Goal: Task Accomplishment & Management: Use online tool/utility

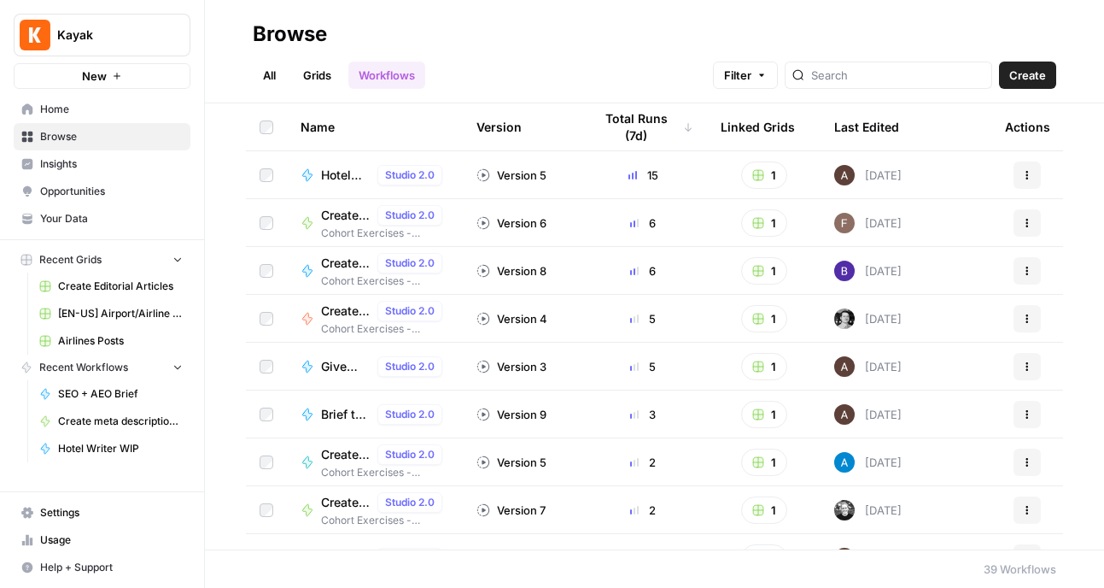
click at [72, 447] on span "Hotel Writer WIP" at bounding box center [120, 448] width 125 height 15
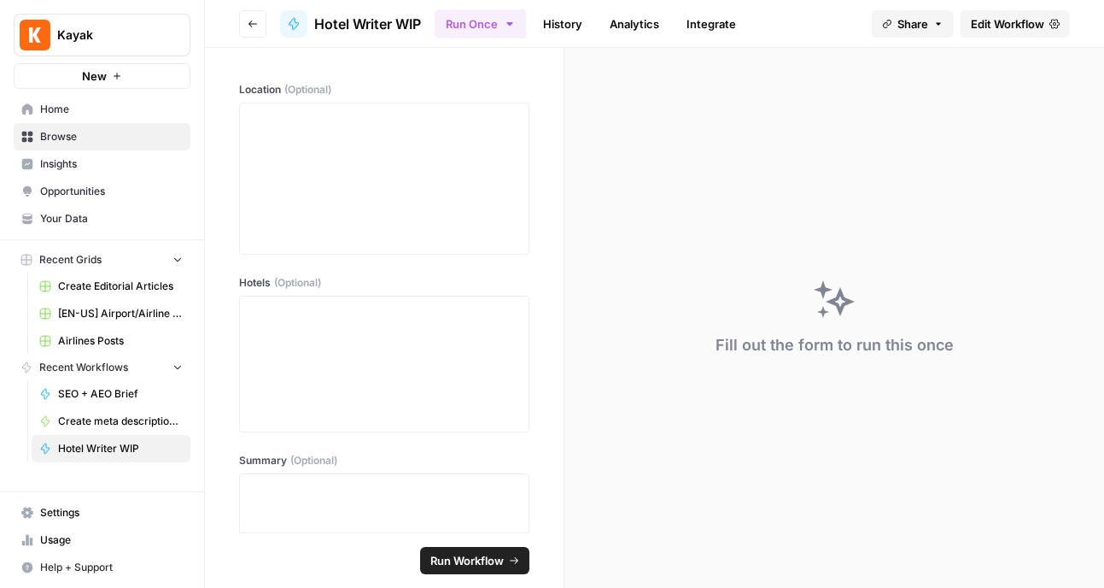
click at [569, 25] on link "History" at bounding box center [563, 23] width 60 height 27
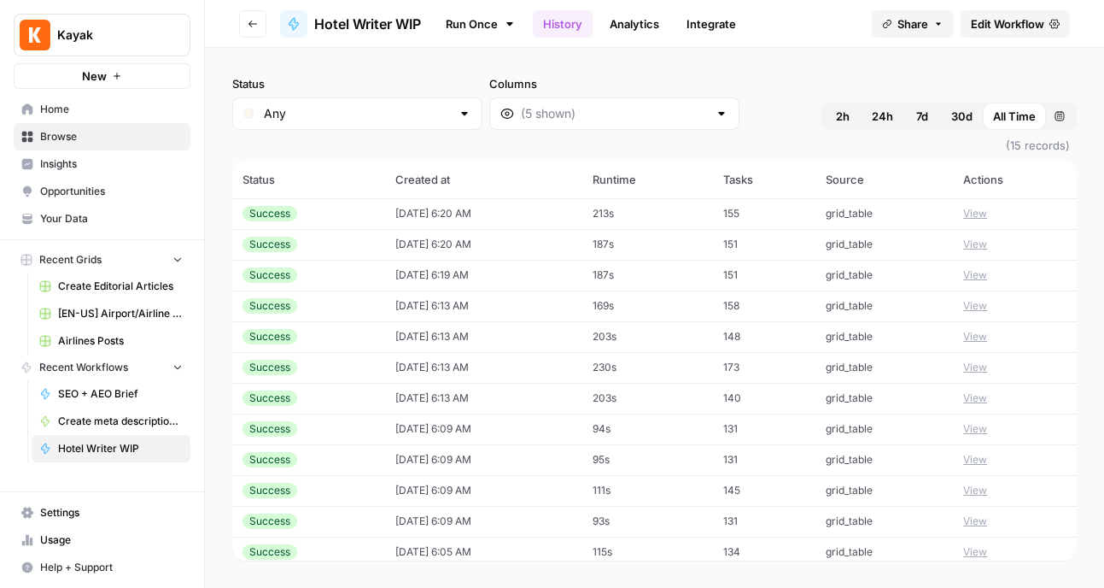
click at [352, 20] on span "Hotel Writer WIP" at bounding box center [367, 24] width 107 height 20
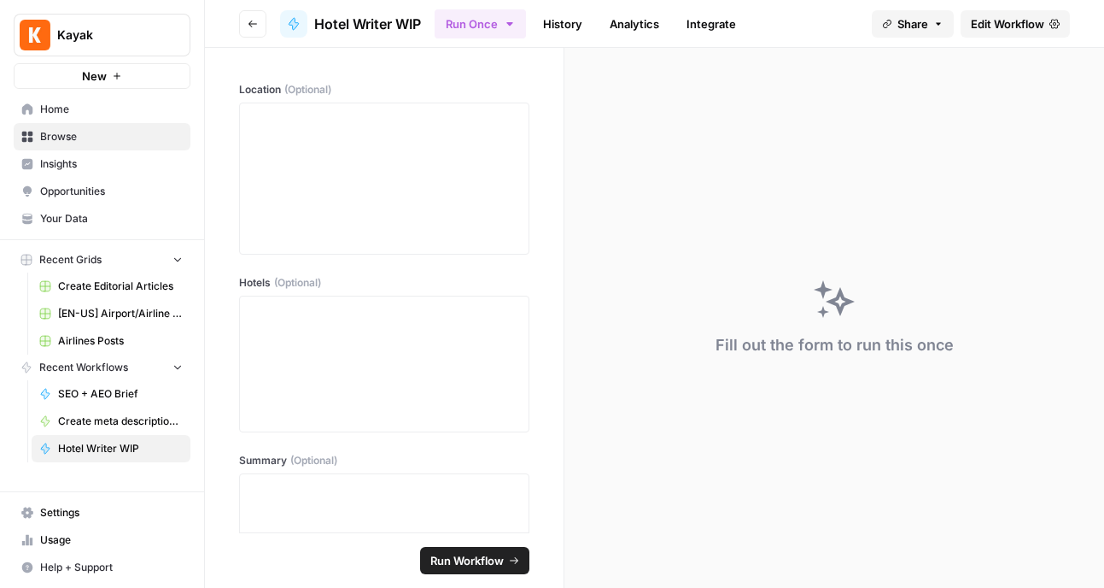
click at [249, 26] on icon "button" at bounding box center [253, 24] width 10 height 10
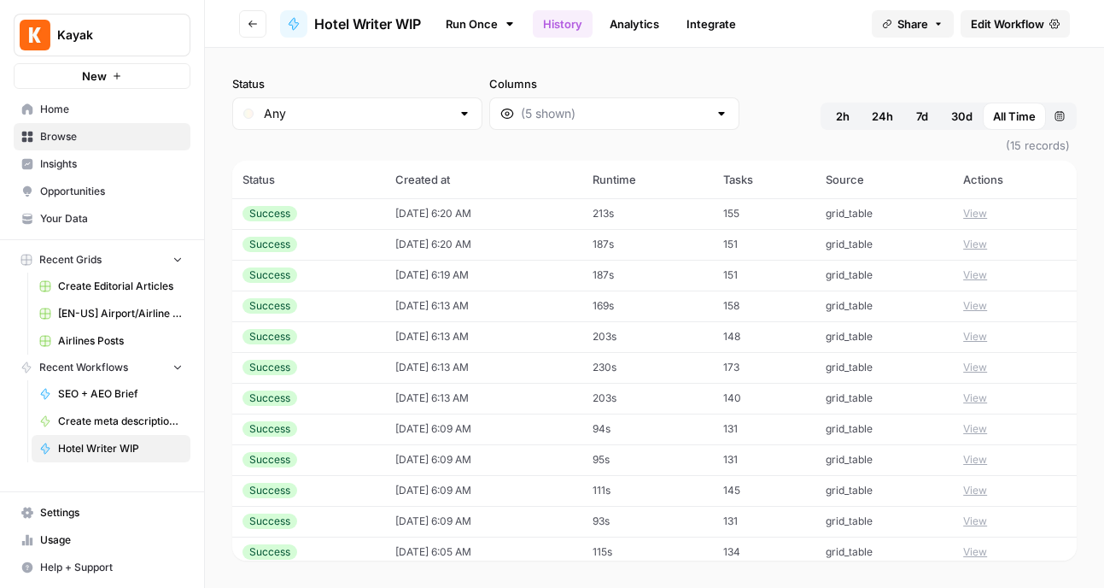
click at [249, 20] on icon "button" at bounding box center [253, 24] width 10 height 10
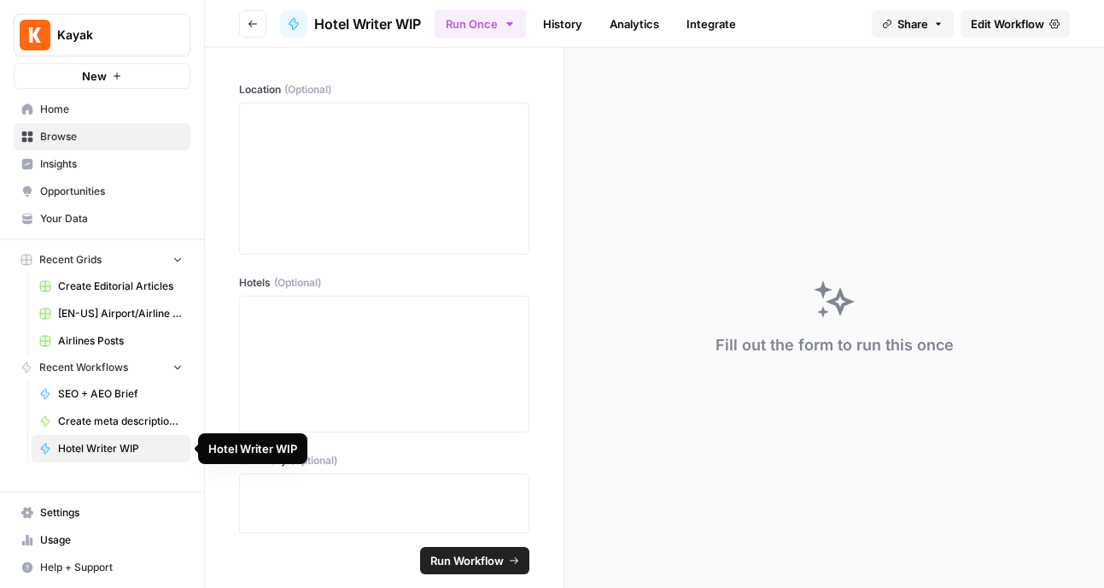
click at [99, 445] on span "Hotel Writer WIP" at bounding box center [120, 448] width 125 height 15
